Goal: Transaction & Acquisition: Purchase product/service

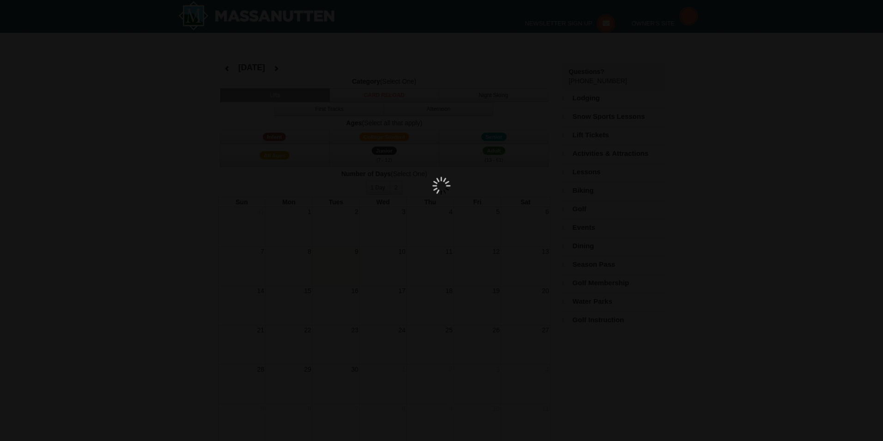
select select "9"
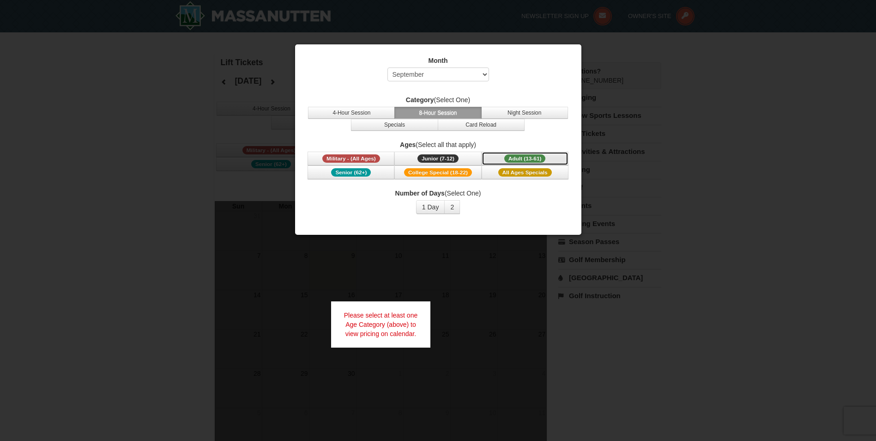
click at [494, 156] on button "Adult (13-61) (13 - 61)" at bounding box center [525, 159] width 87 height 14
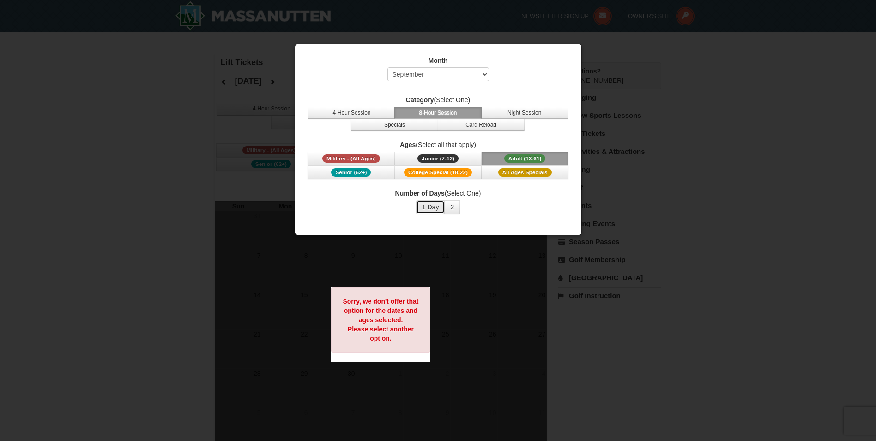
click at [432, 210] on button "1 Day" at bounding box center [430, 207] width 29 height 14
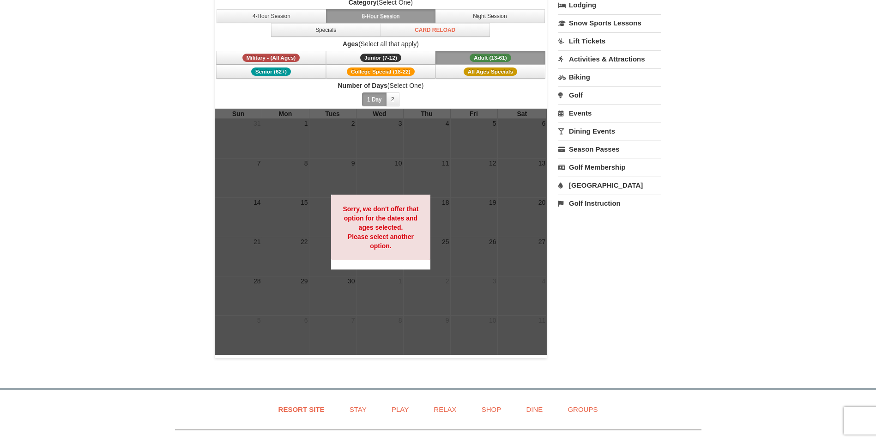
scroll to position [46, 0]
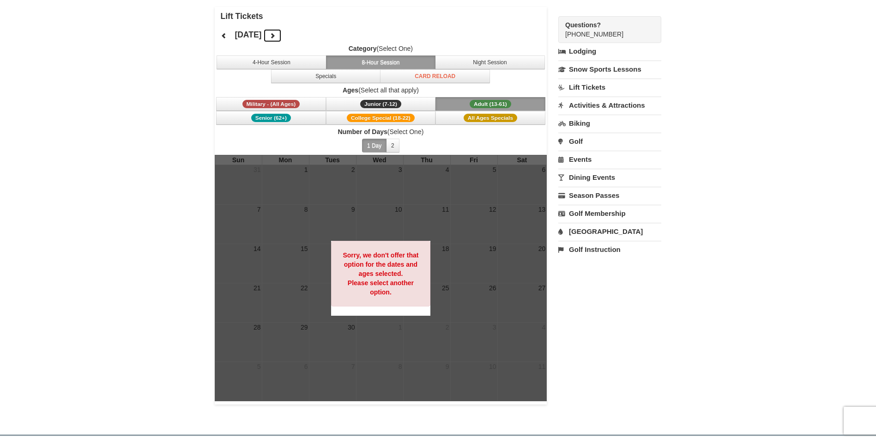
click at [282, 38] on button at bounding box center [272, 36] width 18 height 14
click at [276, 35] on icon at bounding box center [272, 35] width 6 height 6
click at [282, 35] on button at bounding box center [272, 36] width 18 height 14
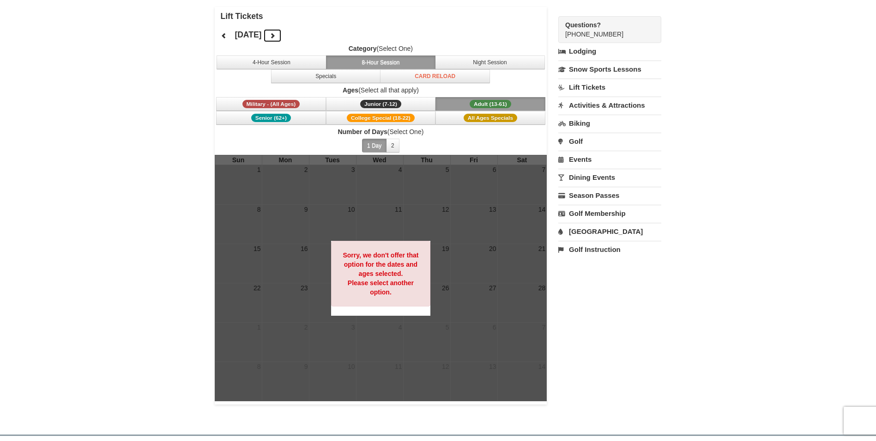
click at [223, 35] on icon at bounding box center [224, 35] width 6 height 6
click at [296, 106] on span "Military - (All Ages)" at bounding box center [272, 104] width 58 height 8
click at [390, 142] on button "2" at bounding box center [392, 146] width 13 height 14
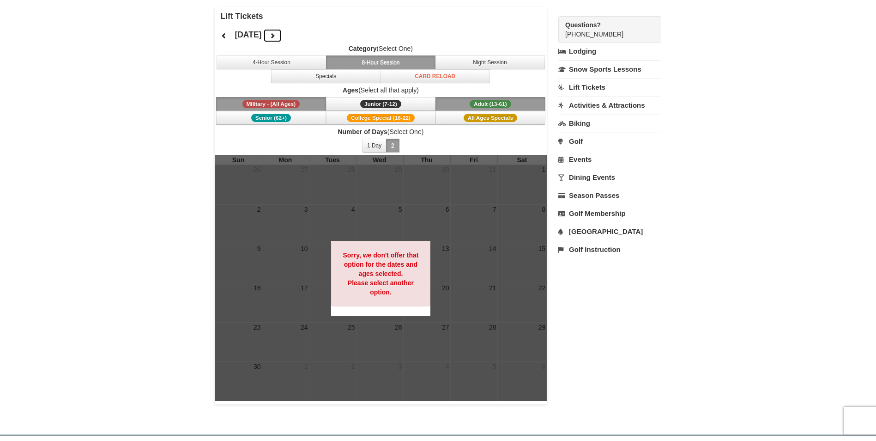
click at [379, 144] on button "1 Day" at bounding box center [374, 146] width 24 height 14
click at [389, 272] on strong "Sorry, we don't offer that option for the dates and ages selected. Please selec…" at bounding box center [381, 273] width 76 height 44
click at [453, 309] on div at bounding box center [381, 278] width 333 height 246
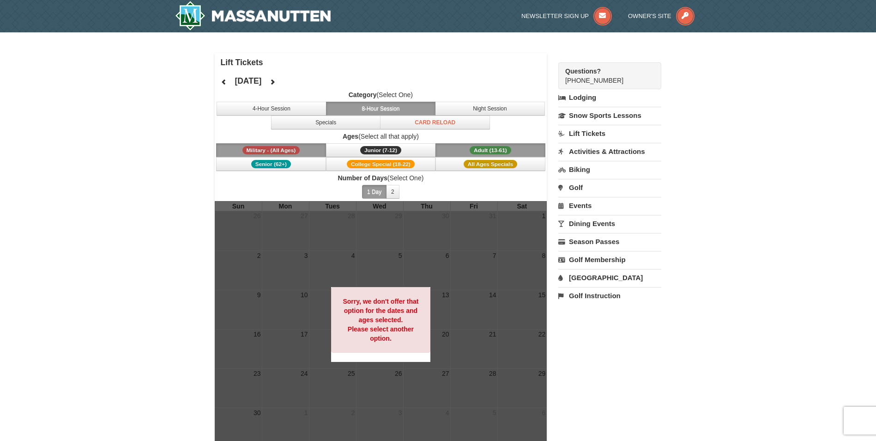
click at [309, 100] on span "Category (Select One) 4-Hour Session 8-Hour Session Night Session Specials Card…" at bounding box center [381, 109] width 333 height 39
click at [309, 103] on button "4-Hour Session" at bounding box center [272, 109] width 110 height 14
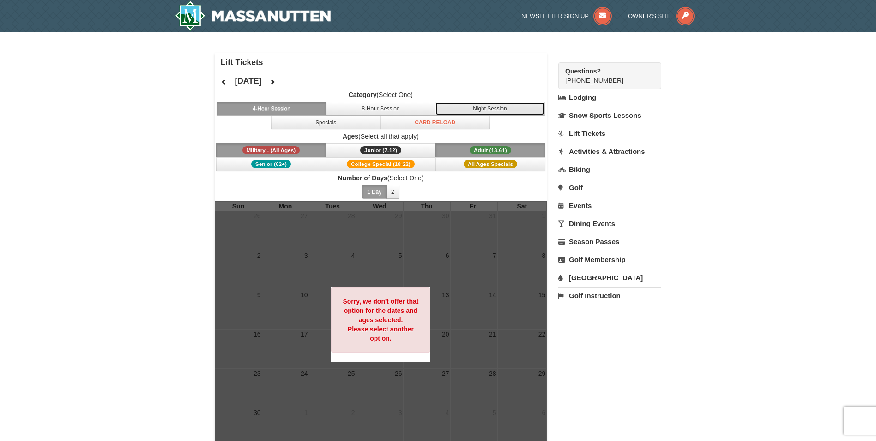
click at [491, 105] on button "Night Session" at bounding box center [490, 109] width 110 height 14
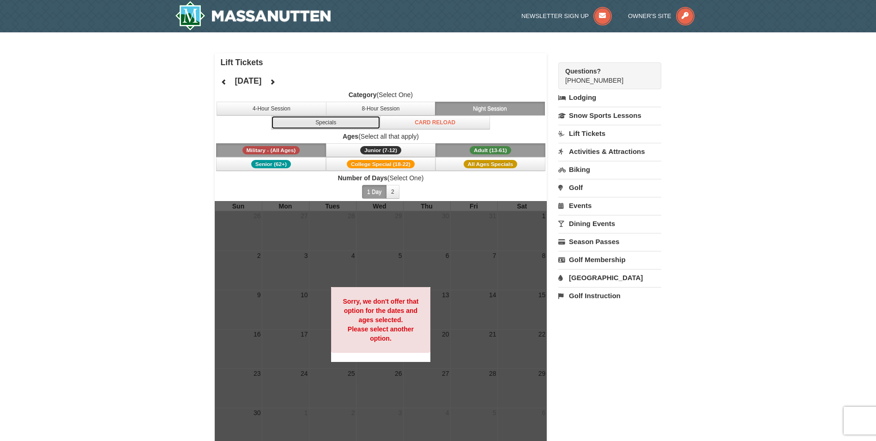
click at [367, 123] on button "Specials" at bounding box center [326, 122] width 110 height 14
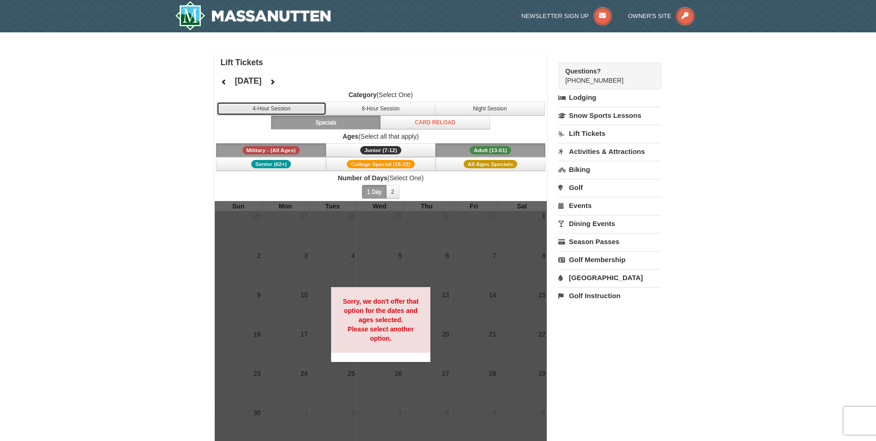
click at [303, 115] on button "4-Hour Session" at bounding box center [272, 109] width 110 height 14
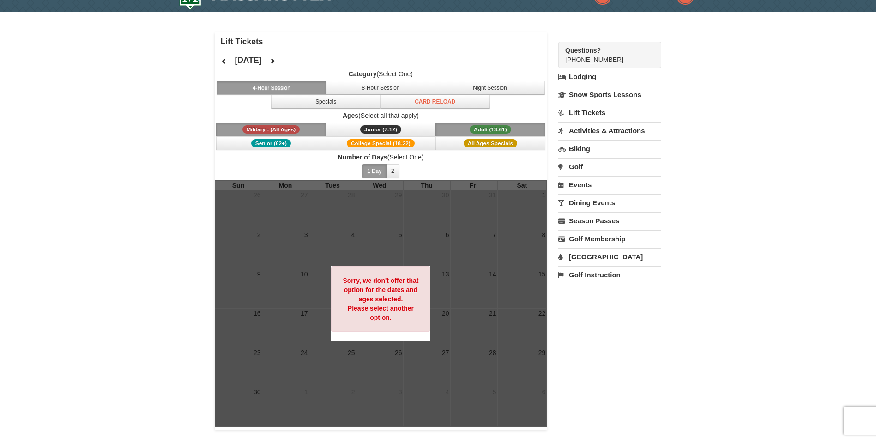
scroll to position [46, 0]
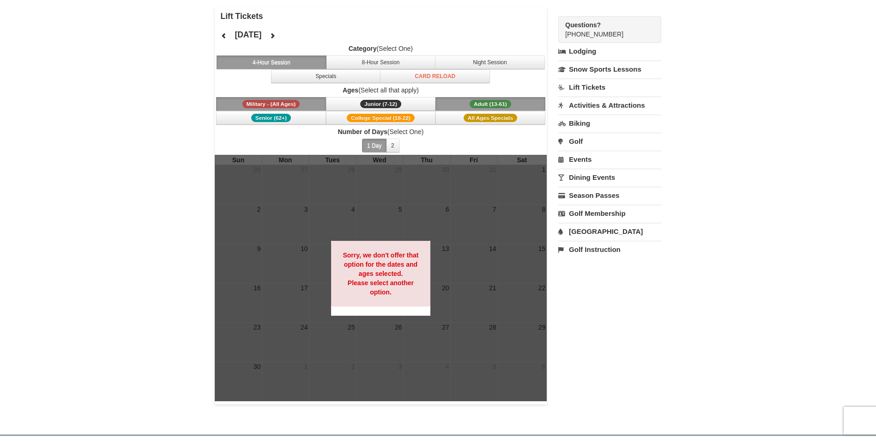
click at [490, 331] on div at bounding box center [381, 278] width 333 height 246
click at [485, 311] on div at bounding box center [381, 278] width 333 height 246
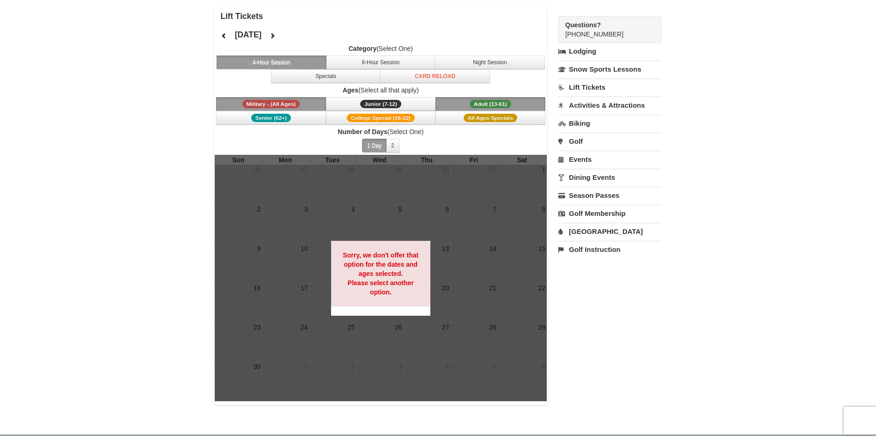
click at [485, 311] on div at bounding box center [381, 278] width 333 height 246
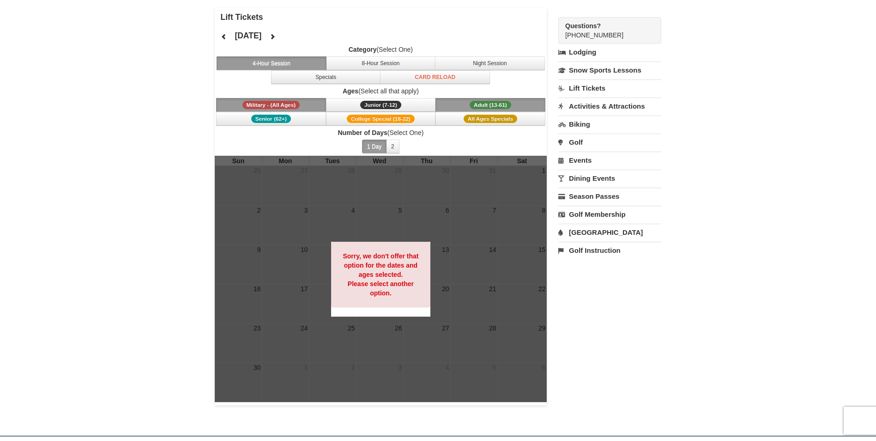
scroll to position [0, 0]
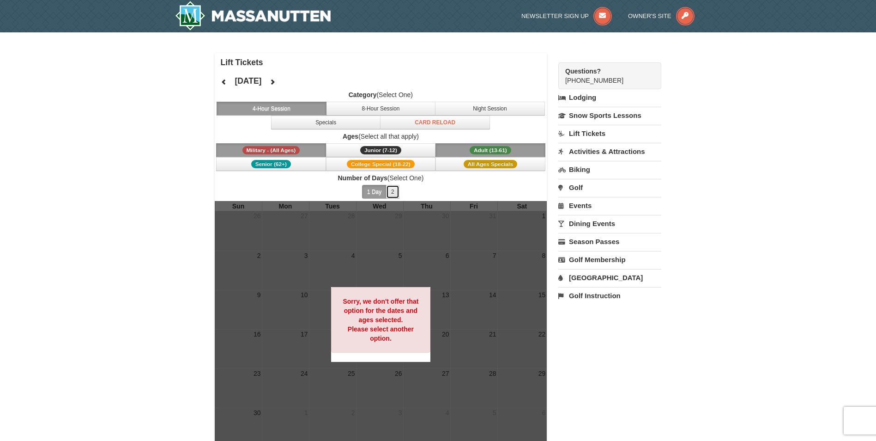
click at [398, 185] on button "2" at bounding box center [392, 192] width 13 height 14
click at [385, 191] on button "1 Day" at bounding box center [374, 192] width 24 height 14
click at [298, 147] on span "Military - (All Ages)" at bounding box center [272, 150] width 58 height 8
click at [458, 146] on button "Adult (13-61) (13 - 61)" at bounding box center [491, 150] width 110 height 14
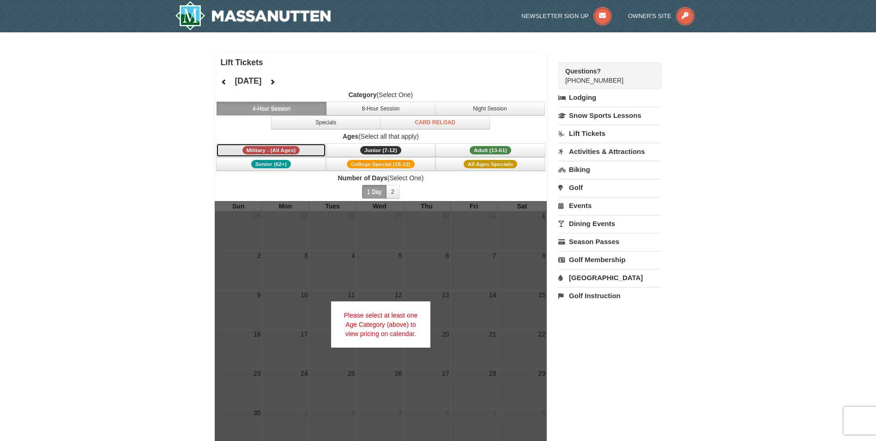
click at [292, 155] on button "Military - (All Ages)" at bounding box center [271, 150] width 110 height 14
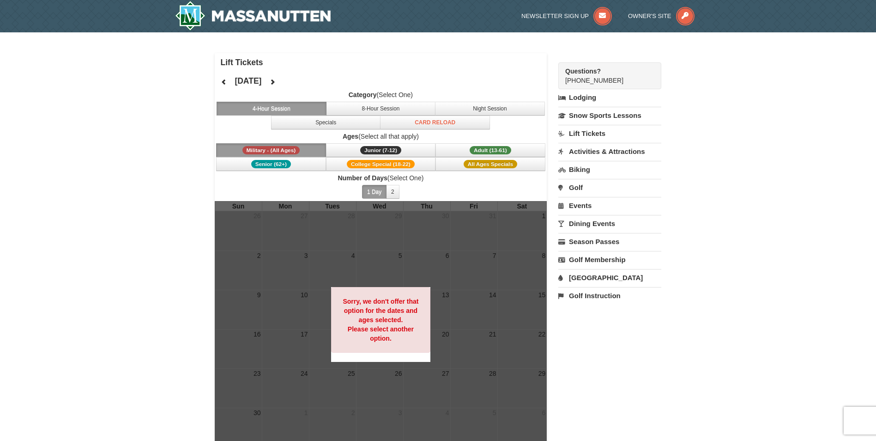
click at [292, 152] on span "Military - (All Ages)" at bounding box center [272, 150] width 58 height 8
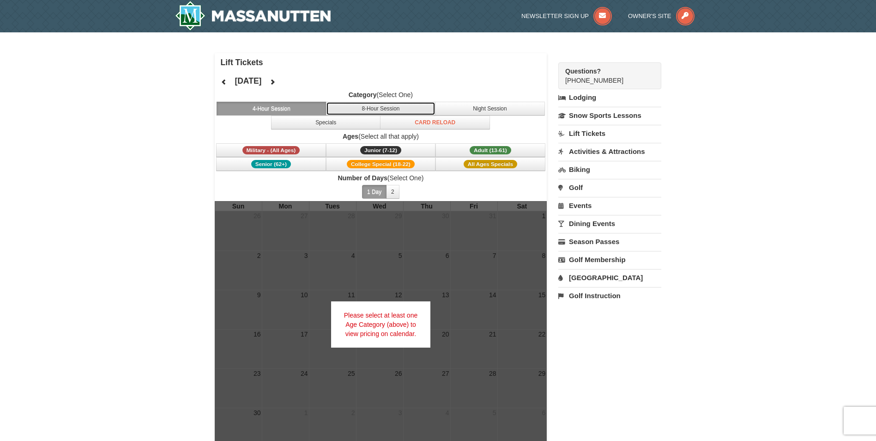
click at [340, 112] on button "8-Hour Session" at bounding box center [381, 109] width 110 height 14
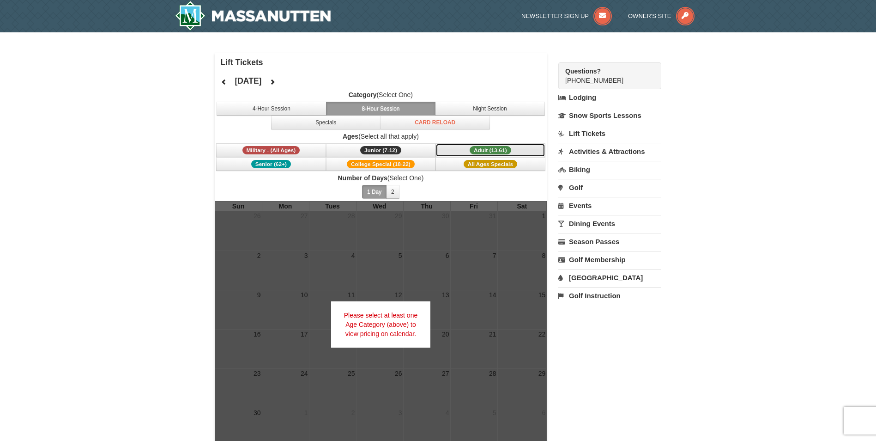
click at [495, 143] on button "Adult (13-61) (13 - 61)" at bounding box center [491, 150] width 110 height 14
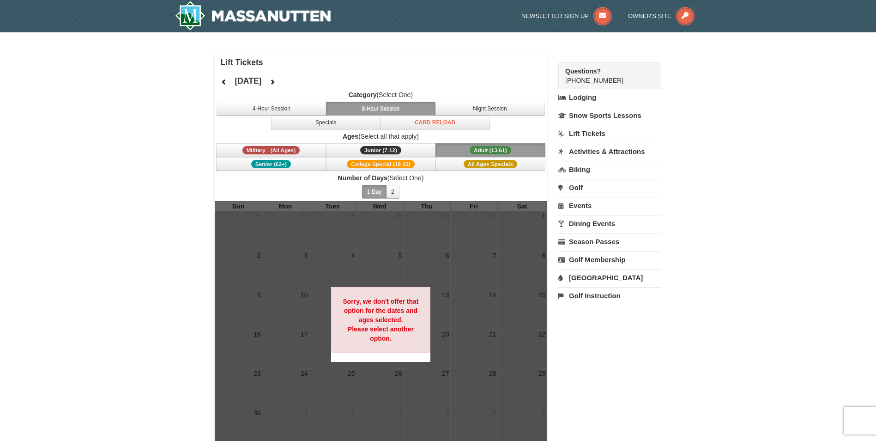
click at [495, 143] on button "Adult (13-61) (13 - 61)" at bounding box center [491, 150] width 110 height 14
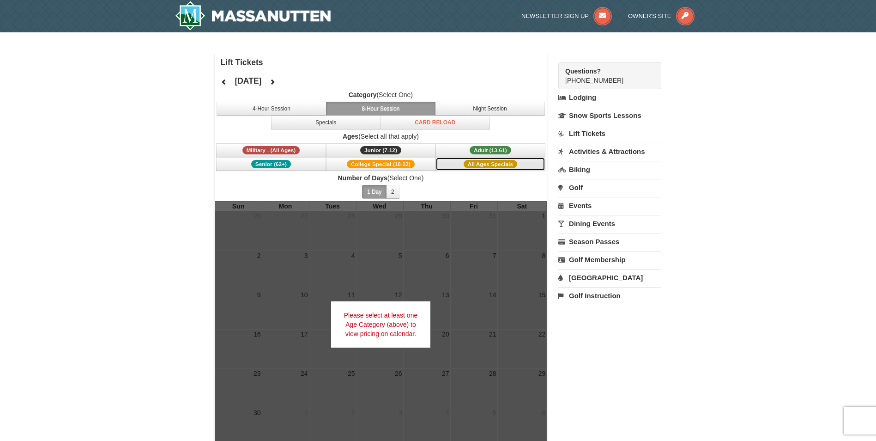
click at [492, 169] on button "All Ages Specials" at bounding box center [491, 164] width 110 height 14
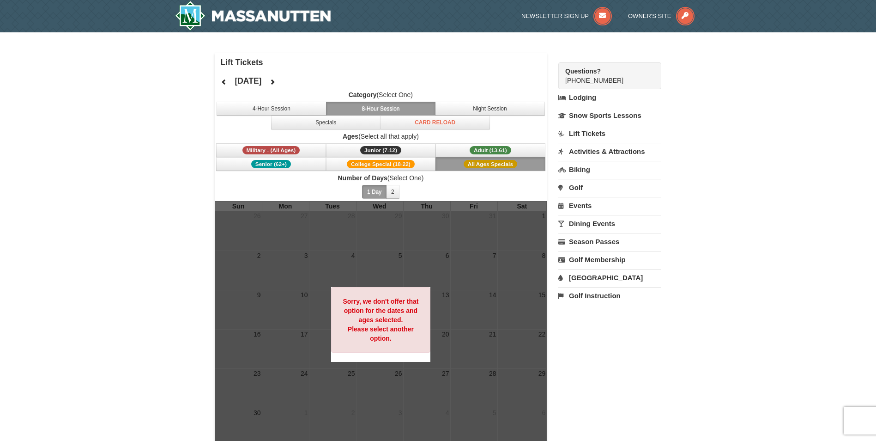
click at [591, 135] on link "Lift Tickets" at bounding box center [610, 133] width 103 height 17
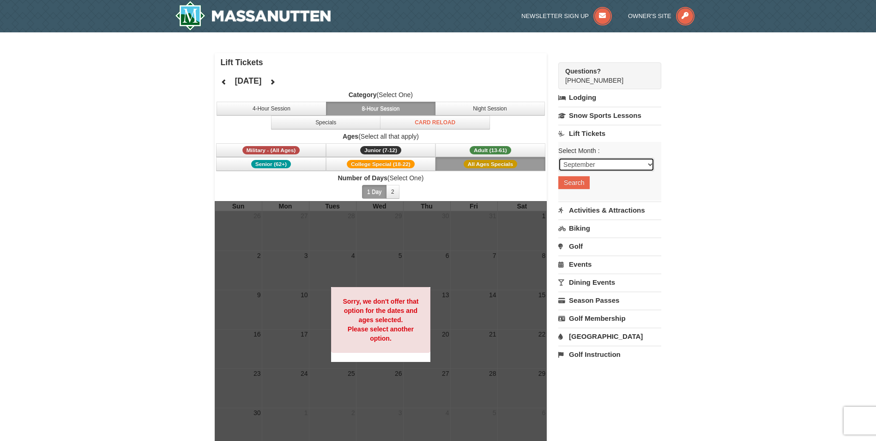
select select "11"
click at [581, 186] on button "Search" at bounding box center [574, 182] width 31 height 13
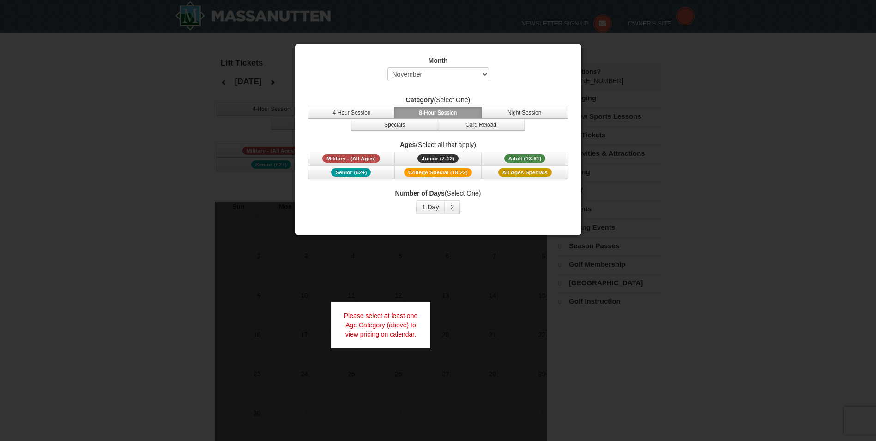
select select "11"
click at [513, 154] on span "Adult (13-61)" at bounding box center [525, 158] width 42 height 8
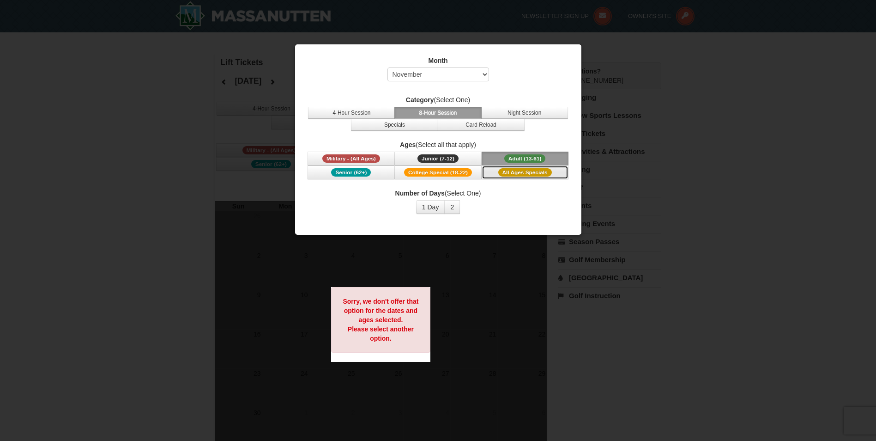
click at [502, 165] on button "All Ages Specials" at bounding box center [525, 172] width 87 height 14
click at [503, 158] on button "Adult (13-61) (13 - 61)" at bounding box center [525, 159] width 87 height 14
click at [428, 203] on button "1 Day" at bounding box center [430, 207] width 29 height 14
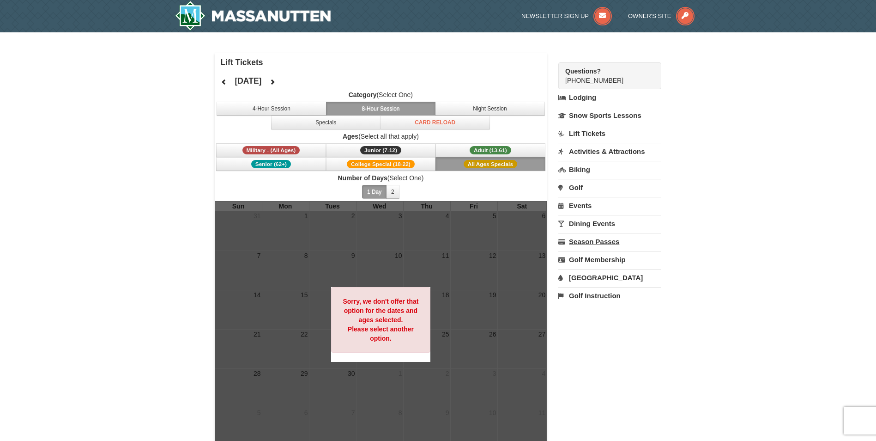
click at [595, 240] on link "Season Passes" at bounding box center [610, 241] width 103 height 17
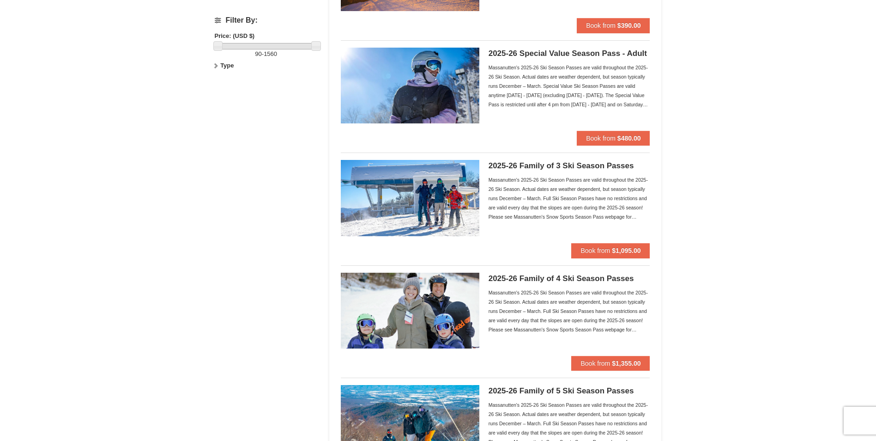
scroll to position [185, 0]
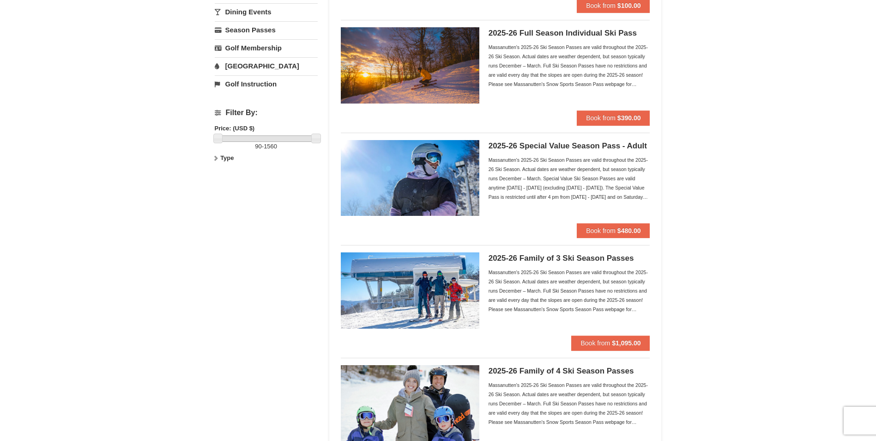
click at [541, 99] on div "2025-26 Full Season Individual Ski Pass Massanutten's 2025-26 Ski Season Passes…" at bounding box center [570, 68] width 162 height 83
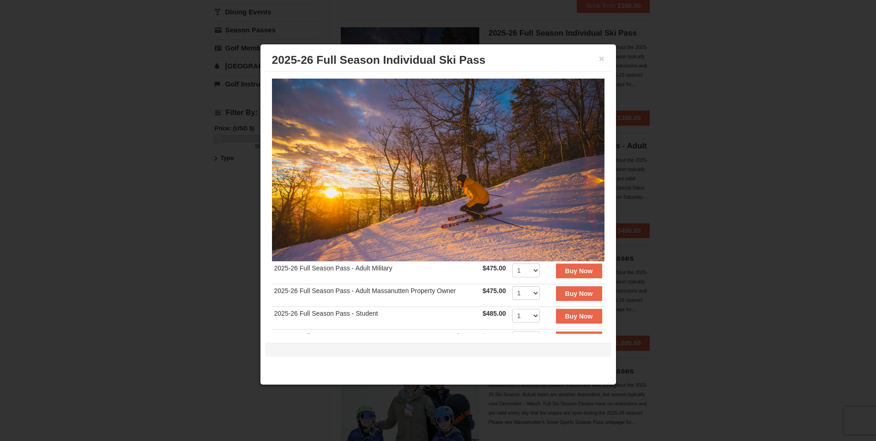
scroll to position [46, 0]
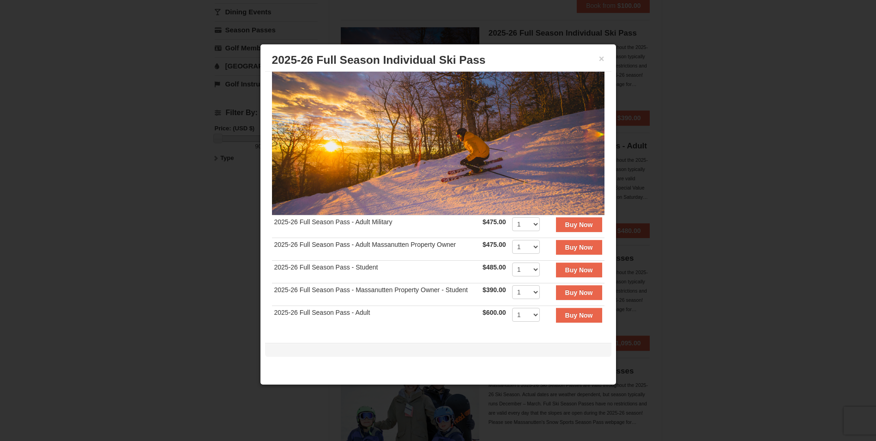
click at [747, 178] on div at bounding box center [438, 220] width 876 height 441
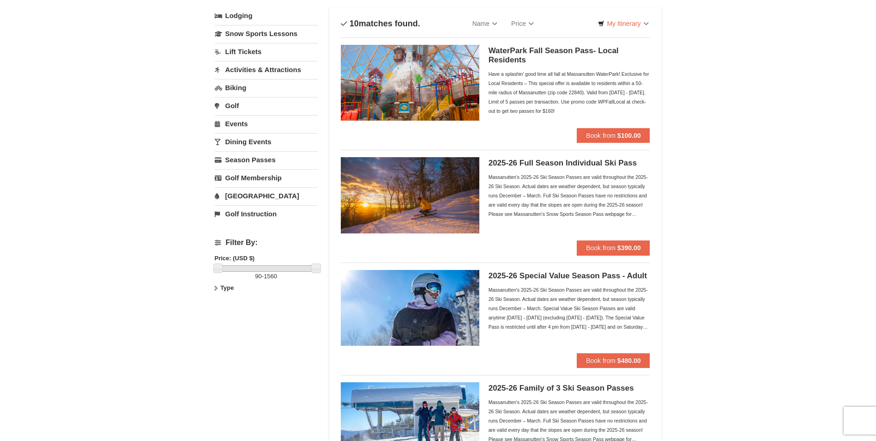
scroll to position [0, 0]
